Goal: Transaction & Acquisition: Purchase product/service

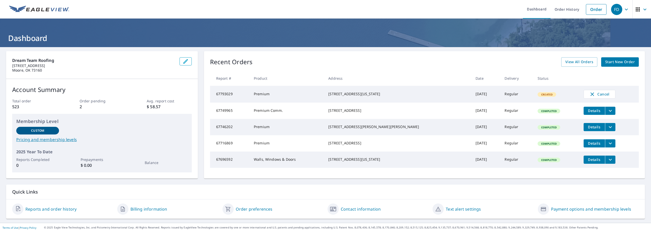
drag, startPoint x: 344, startPoint y: 92, endPoint x: 394, endPoint y: 97, distance: 50.6
click at [394, 96] on div "[STREET_ADDRESS][US_STATE]" at bounding box center [398, 93] width 139 height 5
copy div "[STREET_ADDRESS][US_STATE]"
click at [614, 64] on span "Start New Order" at bounding box center [621, 62] width 30 height 6
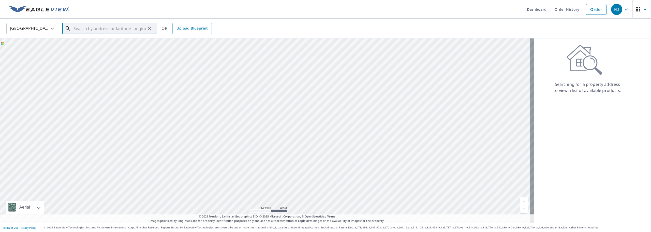
click at [101, 27] on input "text" at bounding box center [110, 28] width 73 height 14
paste input "[STREET_ADDRESS][US_STATE]"
click at [96, 44] on span "[STREET_ADDRESS]" at bounding box center [113, 43] width 80 height 6
type input "[STREET_ADDRESS][US_STATE]"
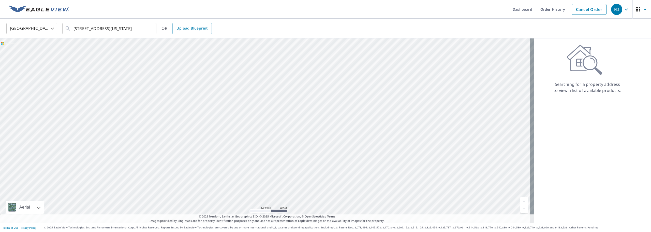
scroll to position [0, 0]
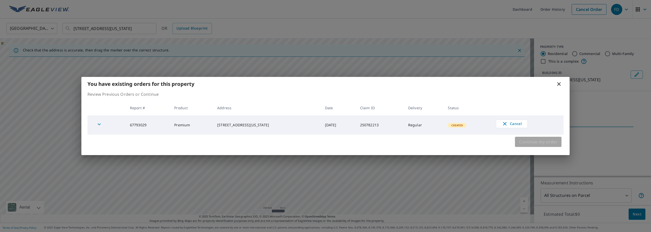
click at [546, 144] on span "Continue my order" at bounding box center [538, 141] width 38 height 7
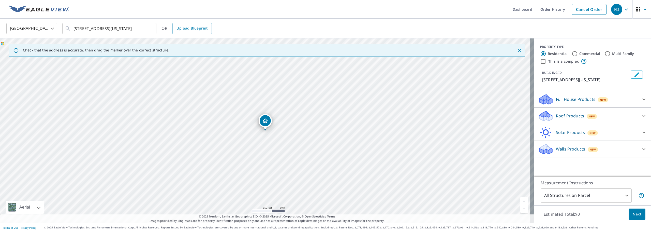
click at [592, 148] on div "New" at bounding box center [593, 149] width 10 height 5
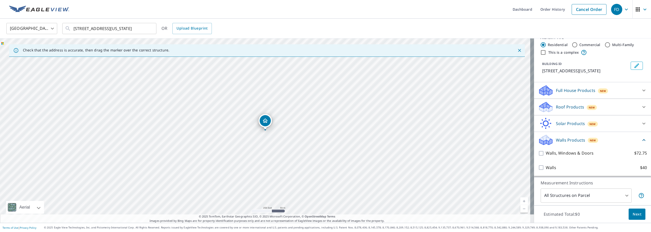
scroll to position [15, 0]
click at [559, 148] on div "Walls, Windows & Doors $72.75" at bounding box center [592, 153] width 109 height 15
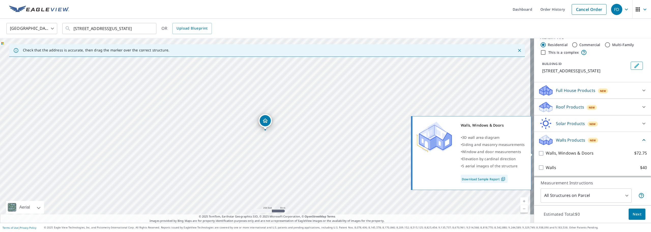
click at [558, 151] on p "Walls, Windows & Doors" at bounding box center [570, 153] width 48 height 6
click at [546, 151] on input "Walls, Windows & Doors $72.75" at bounding box center [542, 153] width 8 height 6
checkbox input "true"
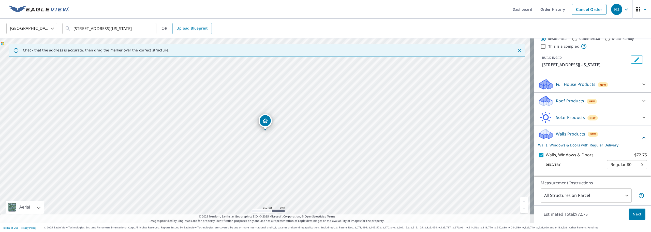
scroll to position [34, 0]
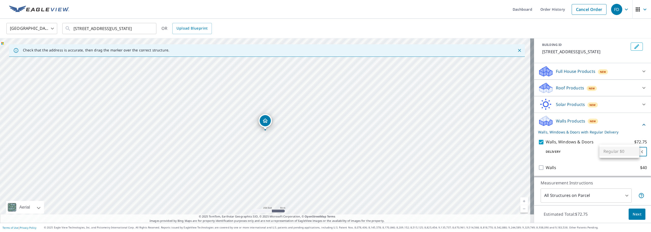
click at [617, 149] on body "FD FD Dashboard Order History Cancel Order FD [GEOGRAPHIC_DATA] [GEOGRAPHIC_DAT…" at bounding box center [325, 116] width 651 height 232
click at [630, 214] on div at bounding box center [325, 116] width 651 height 232
click at [634, 212] on span "Next" at bounding box center [637, 214] width 9 height 6
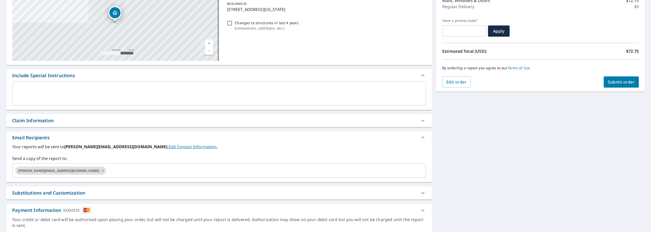
scroll to position [85, 0]
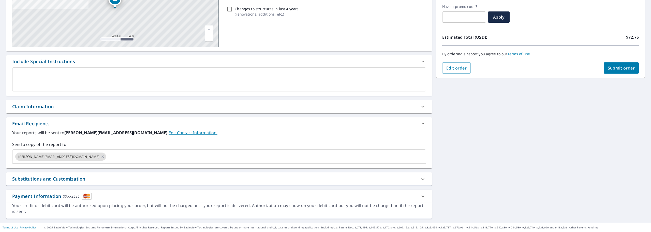
click at [619, 69] on span "Submit order" at bounding box center [621, 68] width 27 height 6
checkbox input "true"
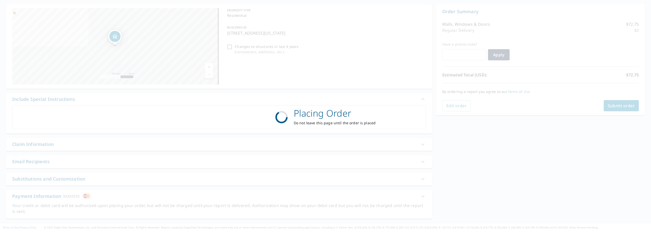
scroll to position [47, 0]
